Goal: Transaction & Acquisition: Purchase product/service

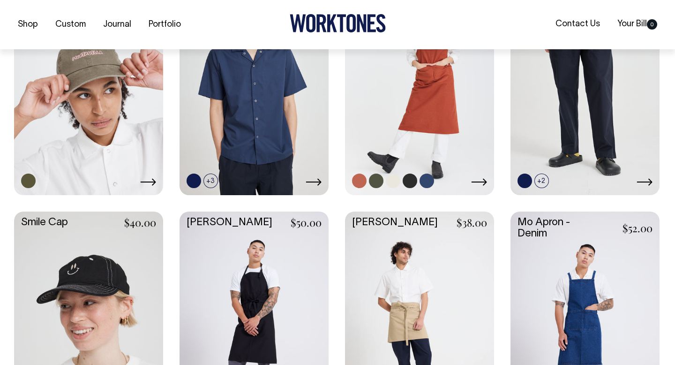
scroll to position [787, 0]
click at [374, 181] on link at bounding box center [376, 180] width 15 height 15
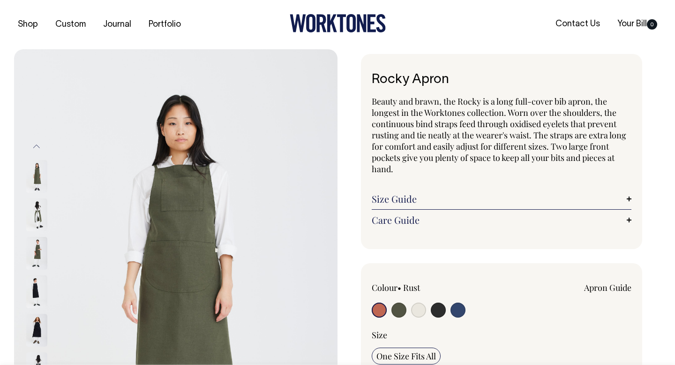
radio input "true"
select select "Olive"
